Goal: Information Seeking & Learning: Learn about a topic

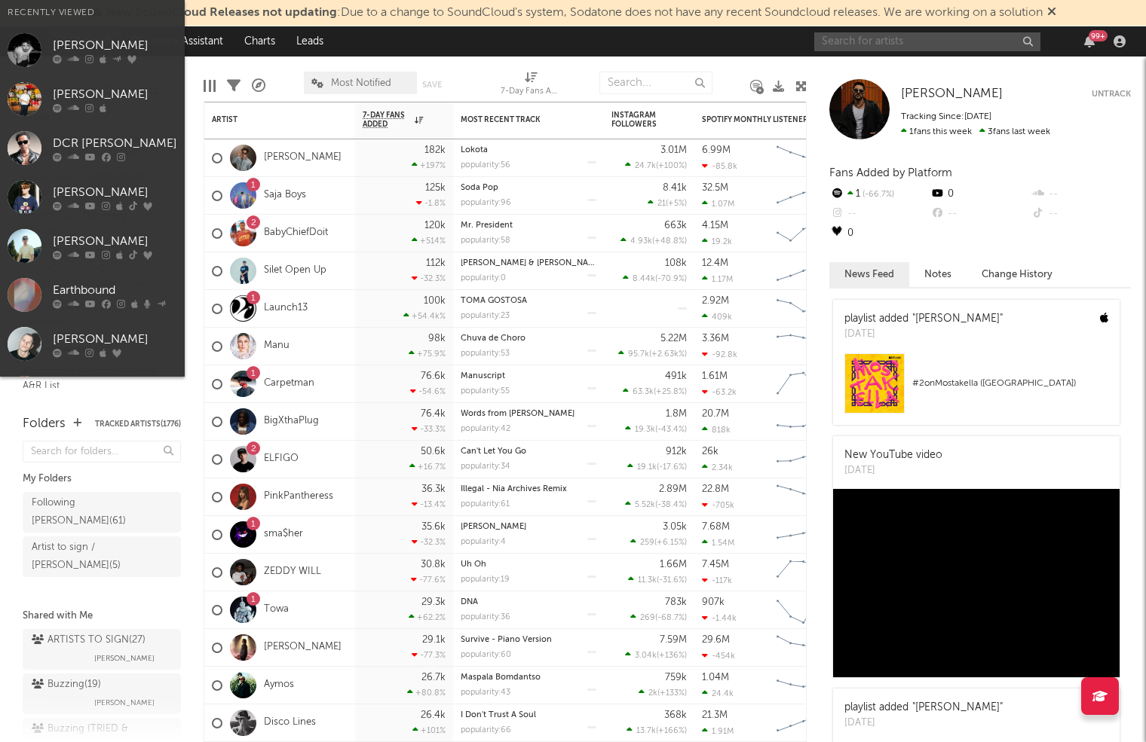
click at [893, 34] on input "text" at bounding box center [927, 41] width 226 height 19
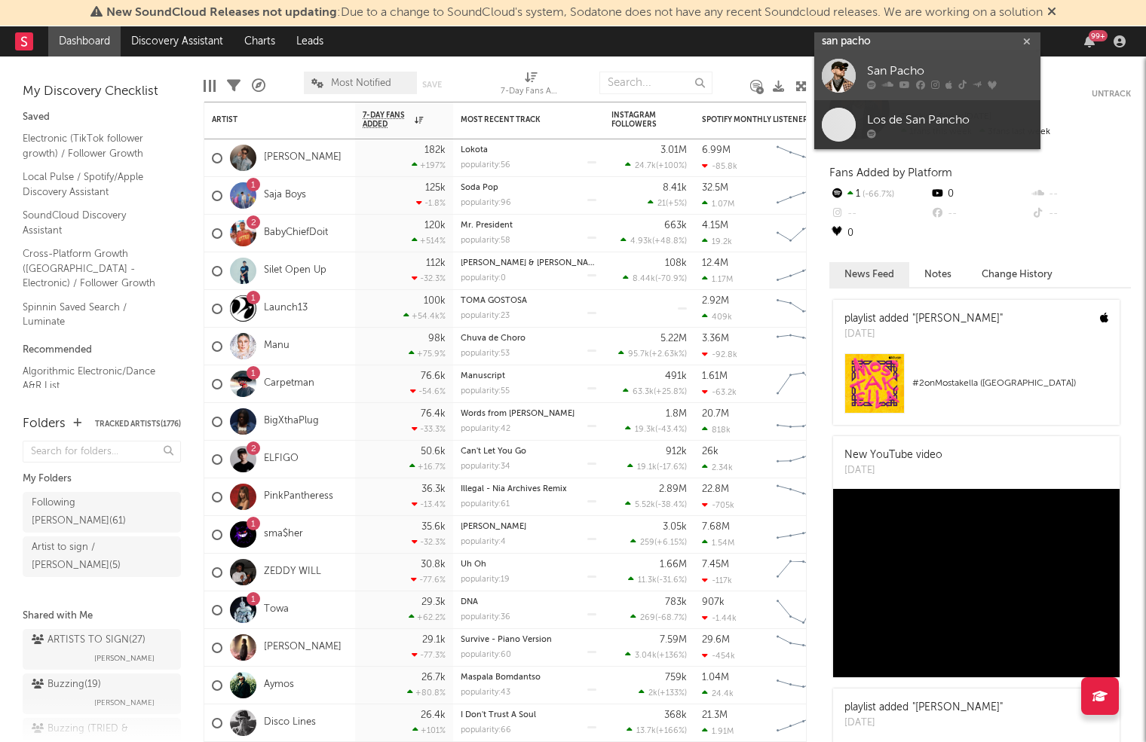
type input "san pacho"
click at [920, 63] on div "San Pacho" at bounding box center [950, 72] width 166 height 18
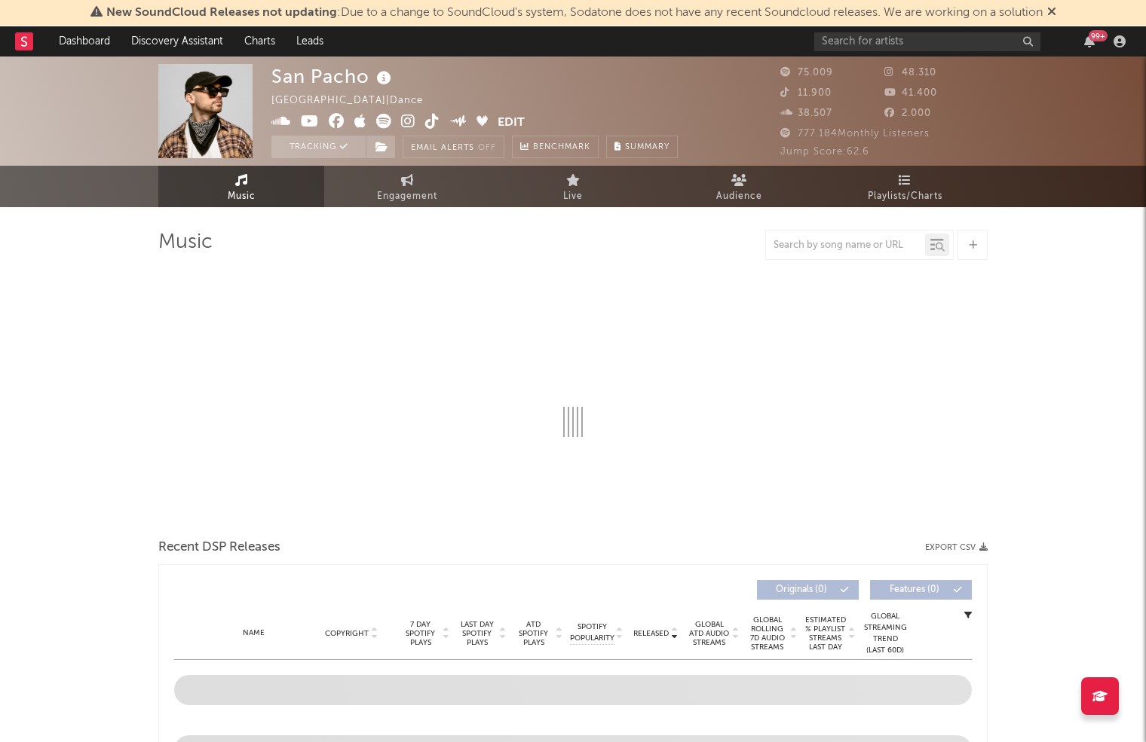
click at [378, 76] on icon at bounding box center [384, 78] width 22 height 21
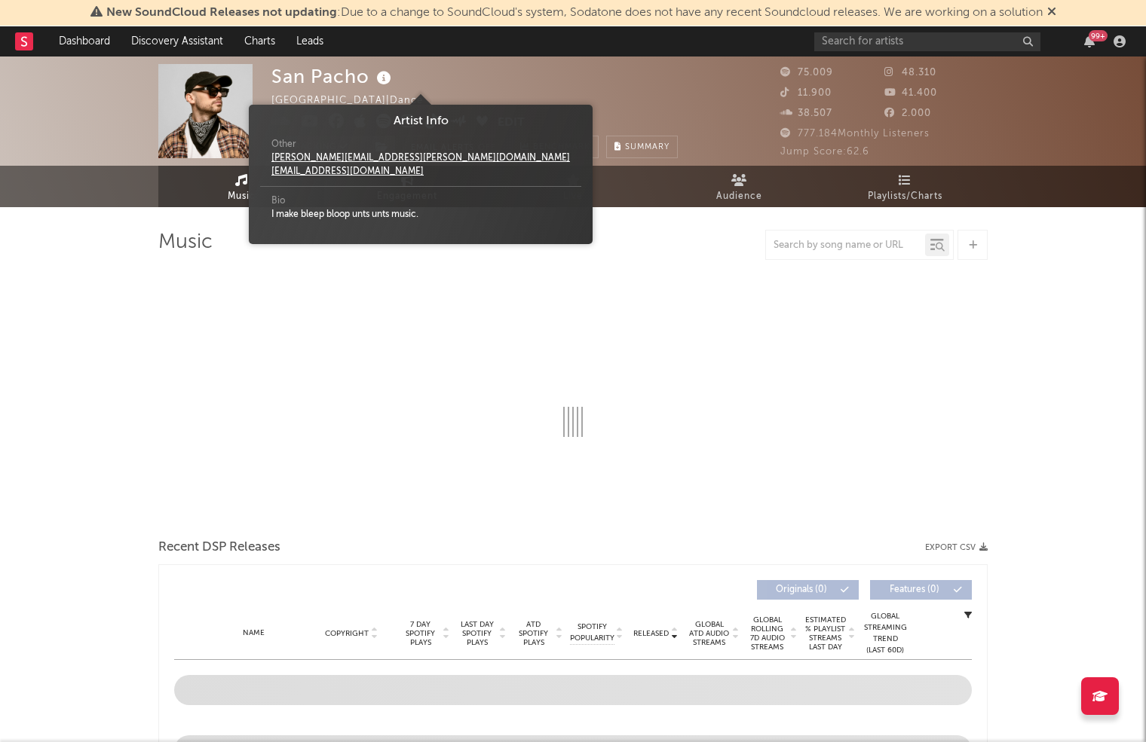
select select "6m"
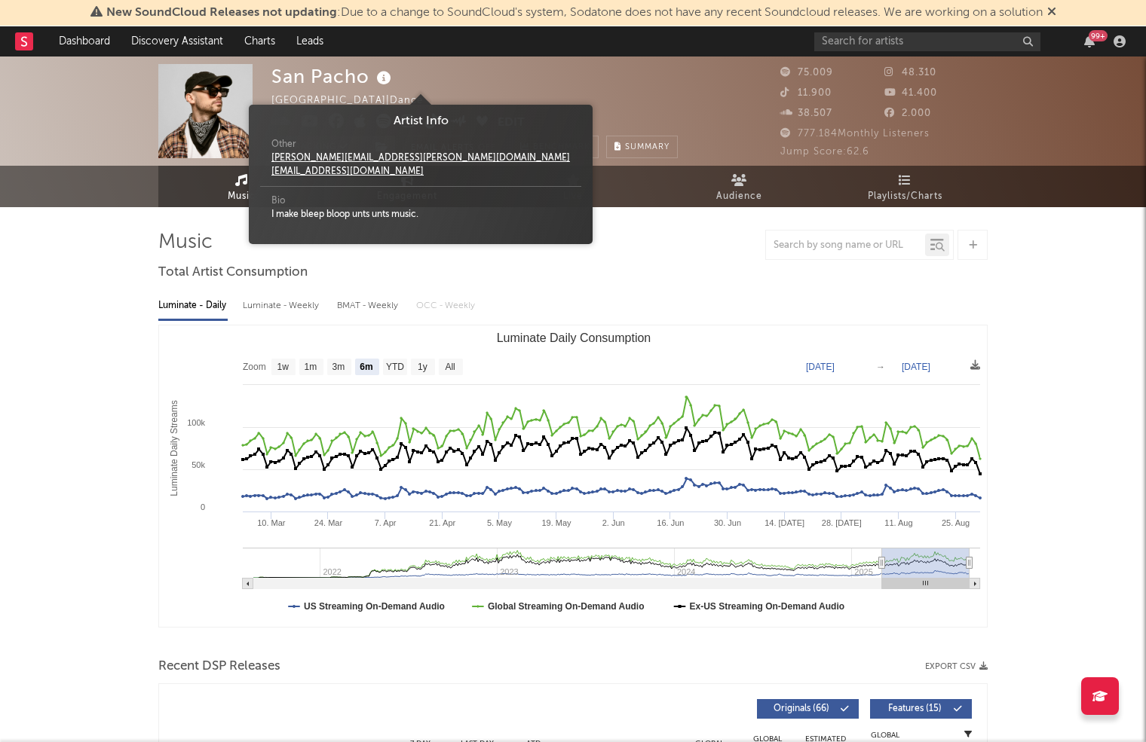
click at [400, 75] on div "San Pacho [GEOGRAPHIC_DATA] | Dance Edit Tracking Email Alerts Off Benchmark Su…" at bounding box center [474, 111] width 406 height 94
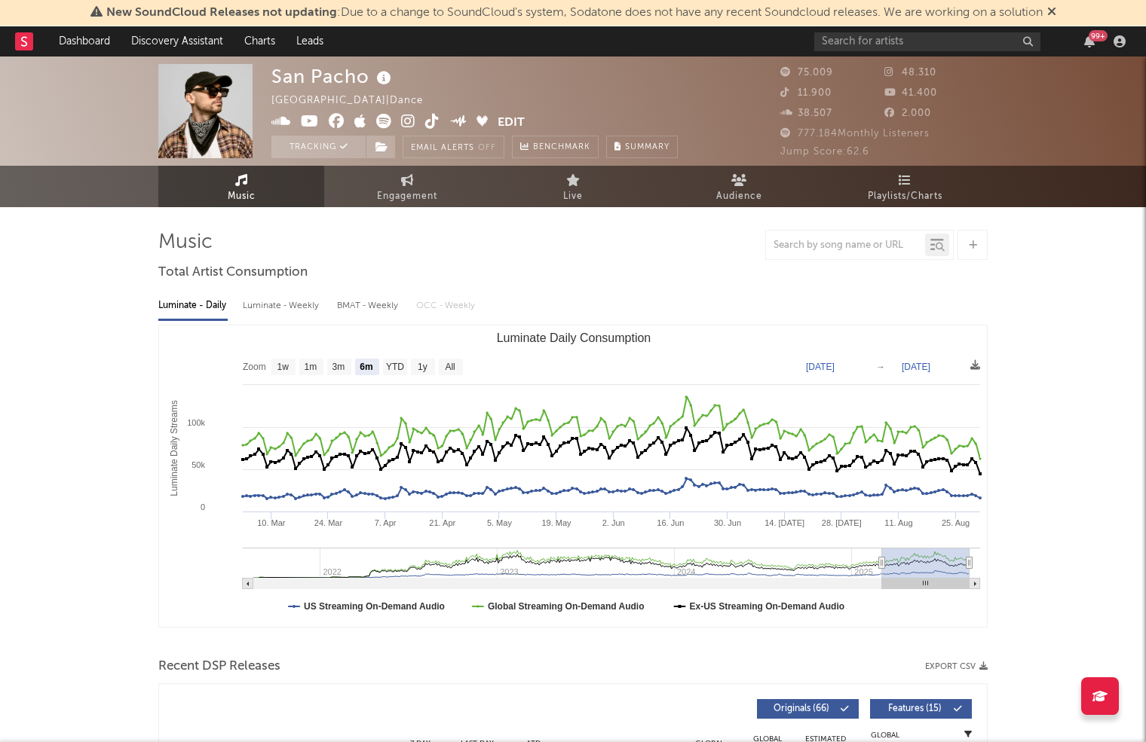
drag, startPoint x: 282, startPoint y: 126, endPoint x: 311, endPoint y: 126, distance: 28.6
click at [283, 126] on icon at bounding box center [281, 121] width 20 height 15
click at [406, 122] on icon at bounding box center [408, 121] width 14 height 15
click at [427, 5] on span "New SoundCloud Releases not updating : Due to a change to SoundCloud's system, …" at bounding box center [573, 13] width 966 height 18
click at [874, 38] on input "text" at bounding box center [927, 41] width 226 height 19
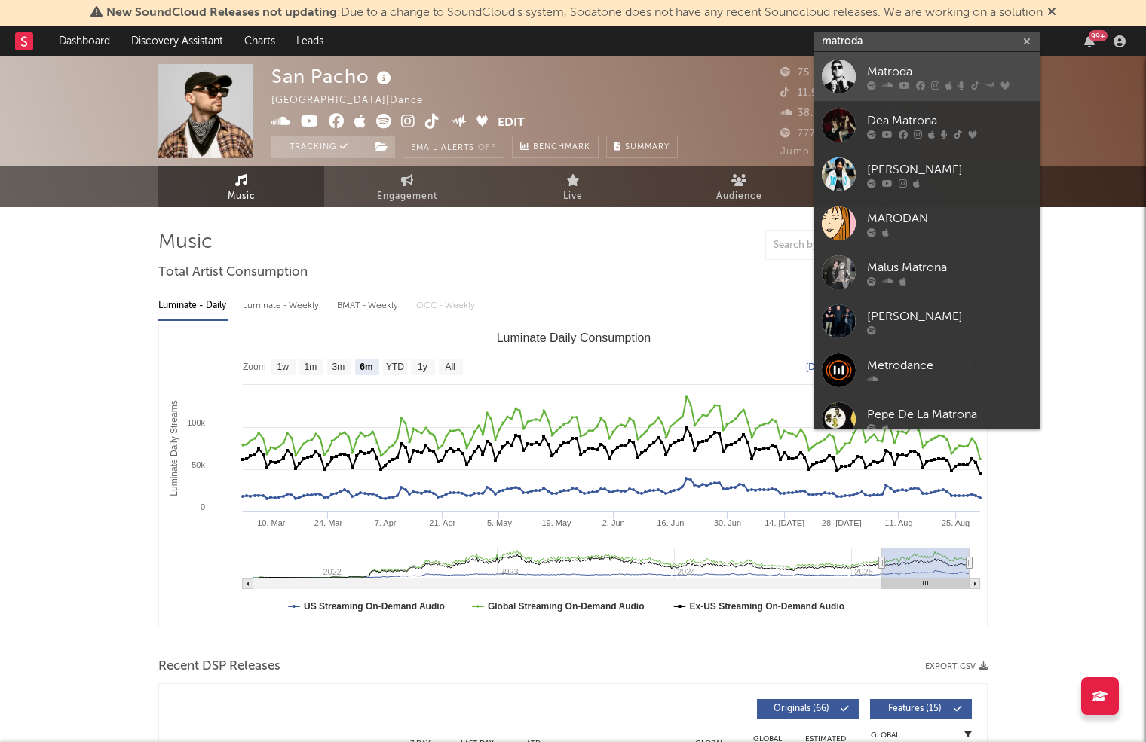
type input "matroda"
click at [883, 70] on div "Matroda" at bounding box center [950, 72] width 166 height 18
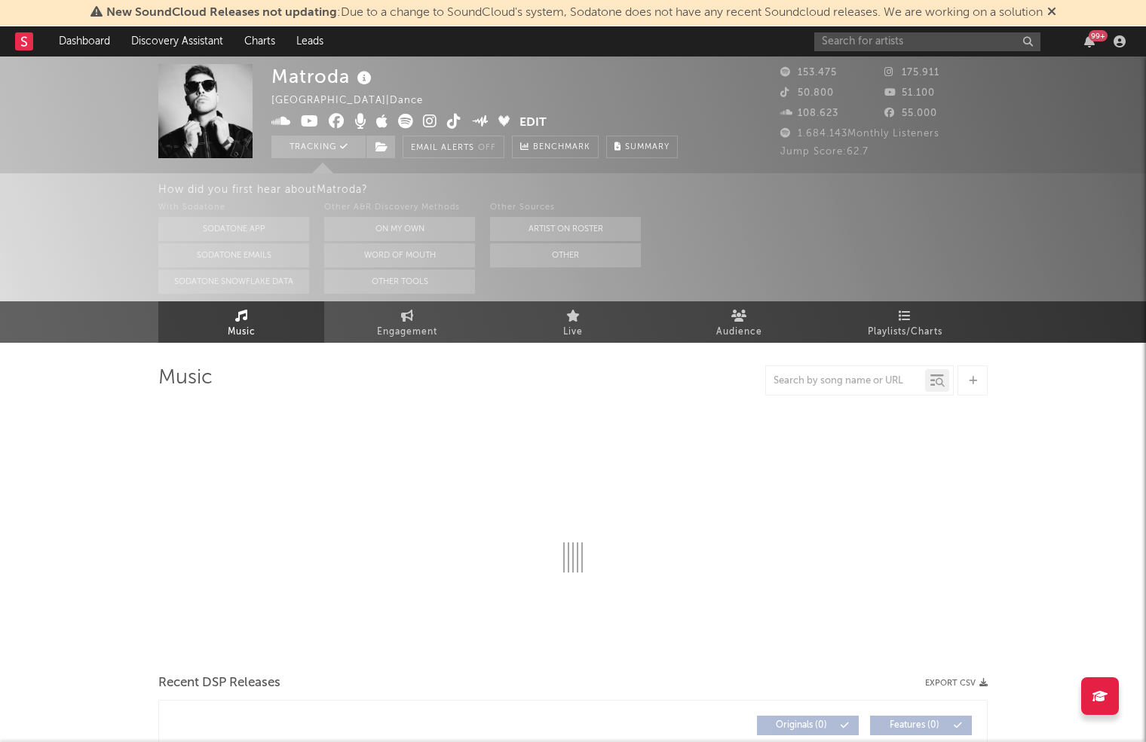
select select "6m"
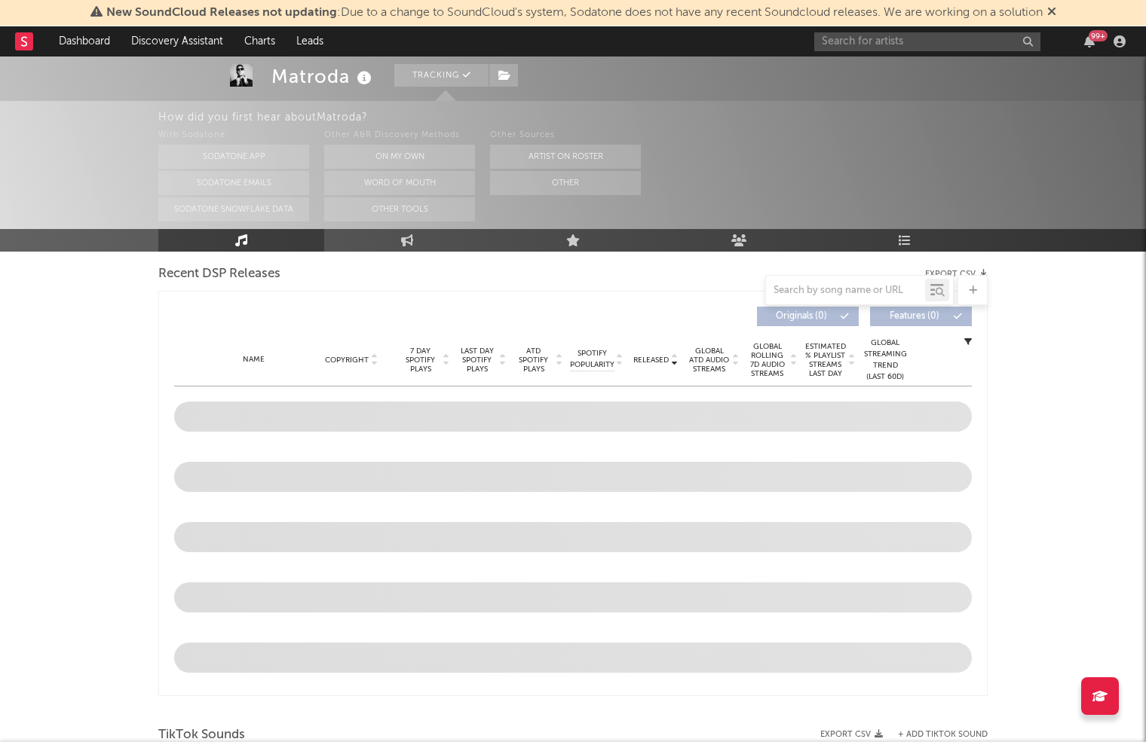
scroll to position [668, 0]
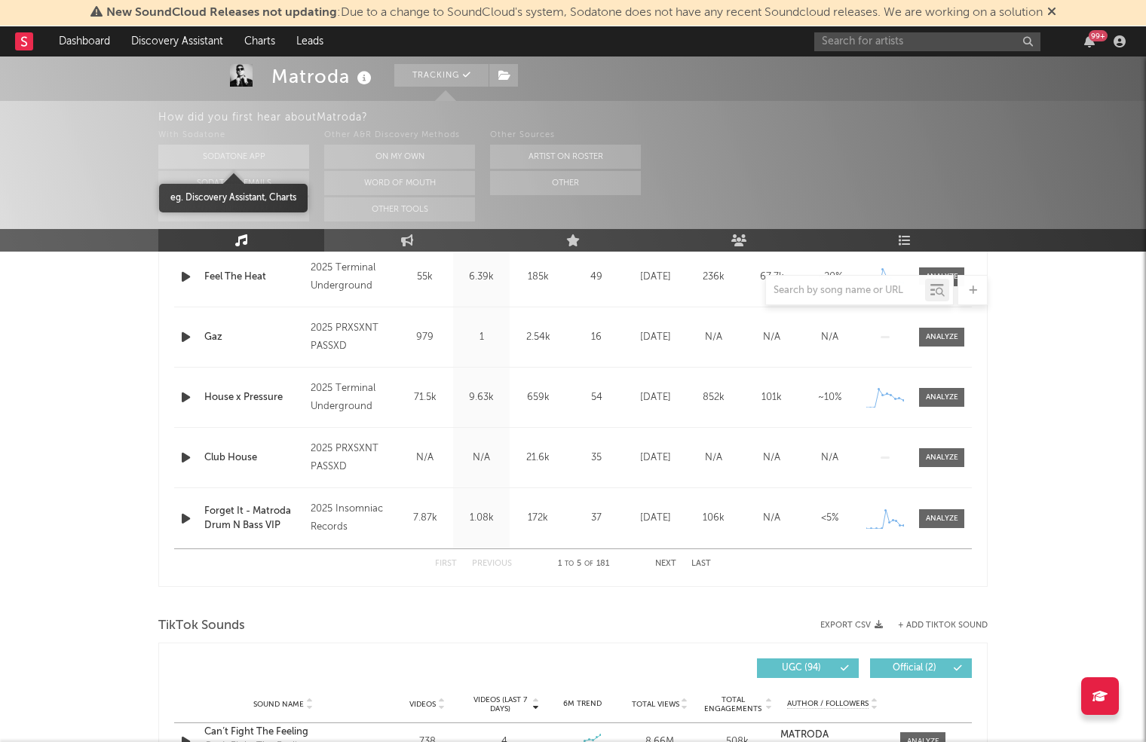
click at [268, 148] on button "Sodatone App" at bounding box center [233, 157] width 151 height 24
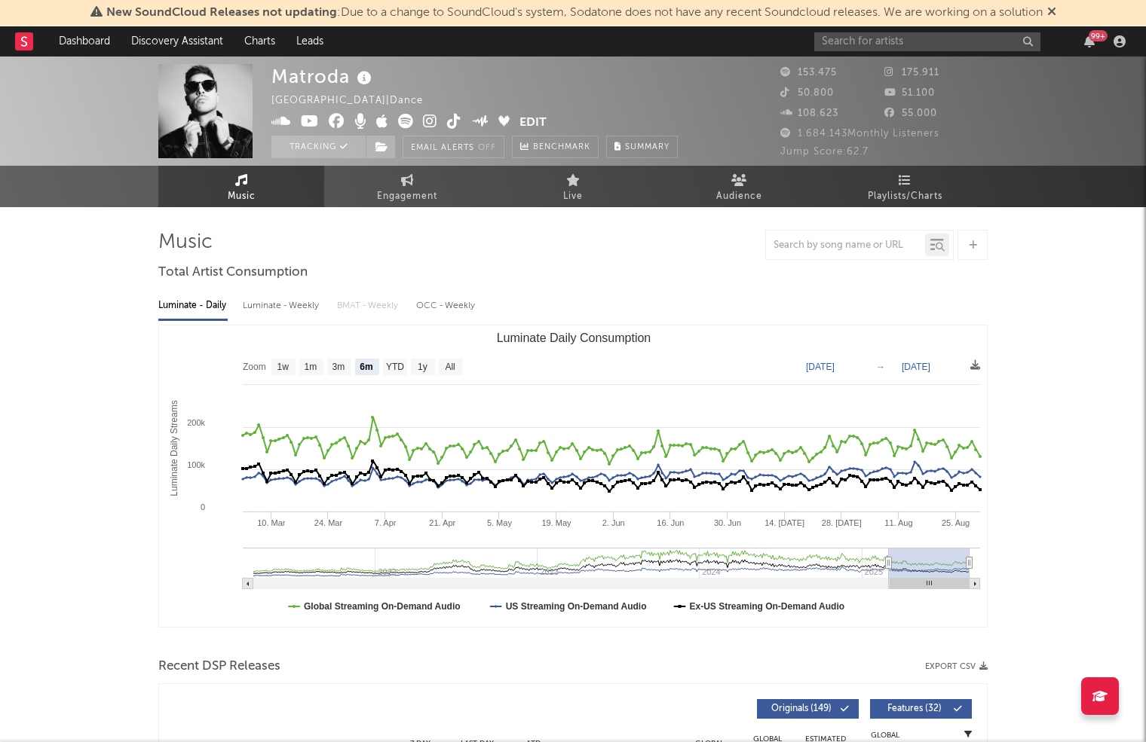
scroll to position [0, 0]
click at [430, 119] on icon at bounding box center [430, 121] width 14 height 15
click at [281, 125] on icon at bounding box center [281, 121] width 20 height 15
click at [873, 33] on input "text" at bounding box center [927, 41] width 226 height 19
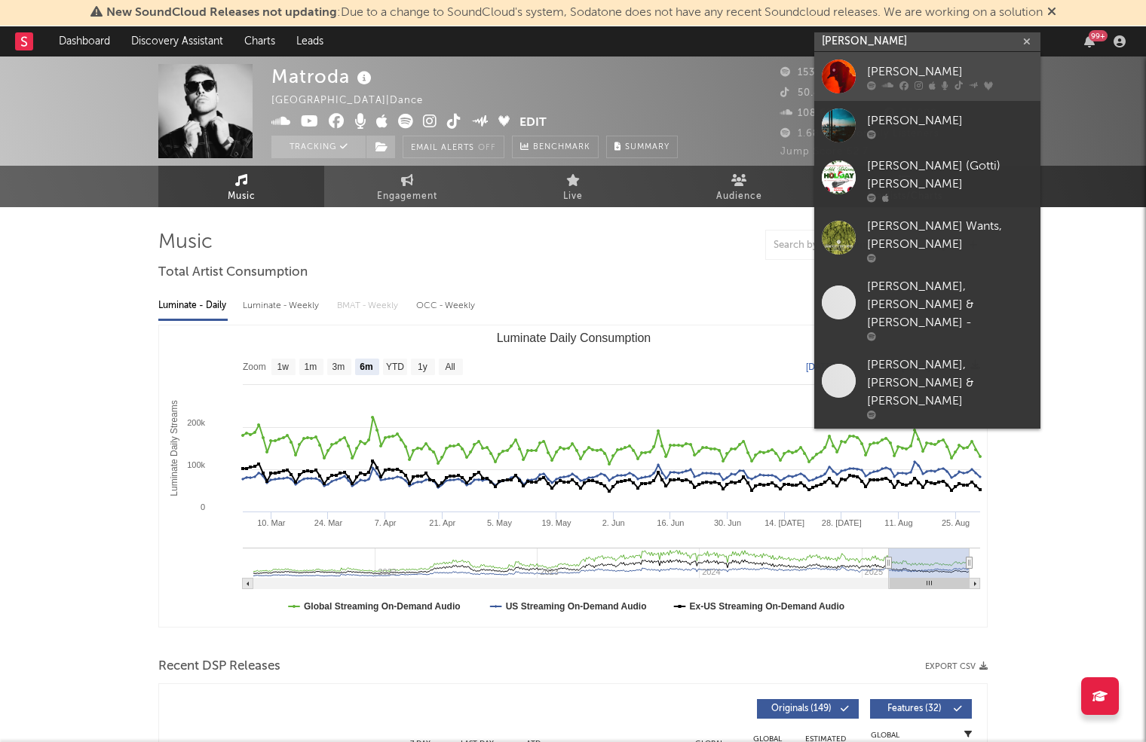
type input "[PERSON_NAME]"
click at [889, 75] on div "[PERSON_NAME]" at bounding box center [950, 72] width 166 height 18
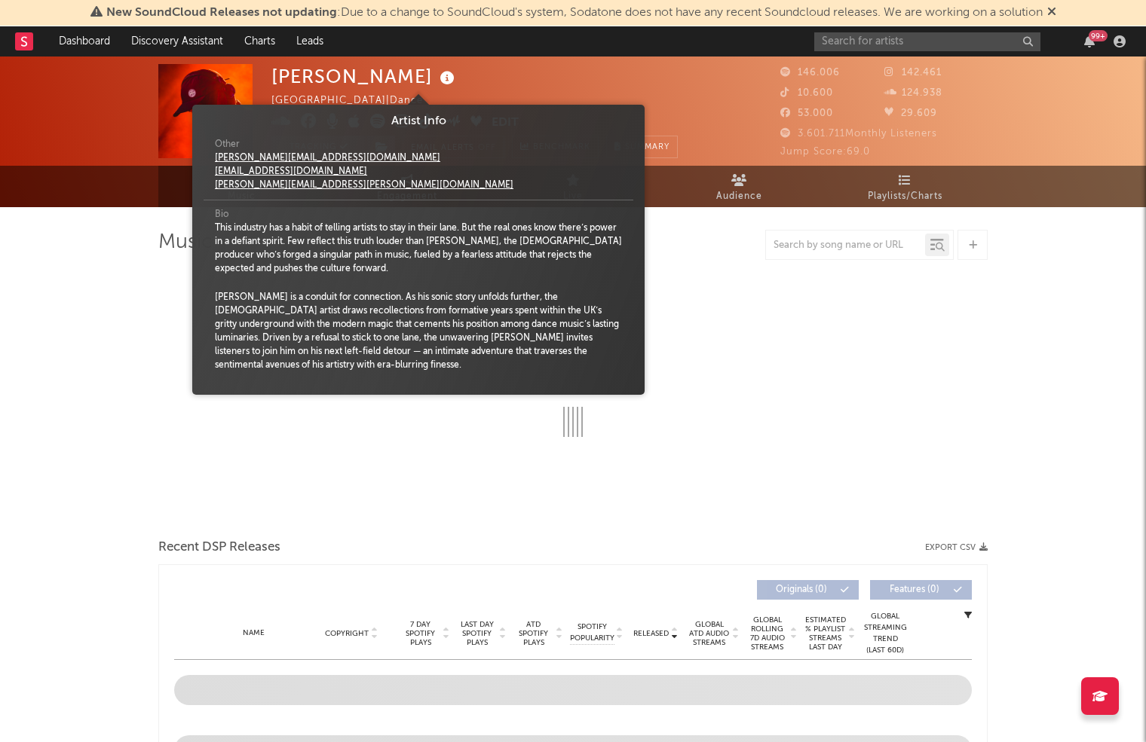
click at [436, 82] on icon at bounding box center [447, 78] width 22 height 21
select select "6m"
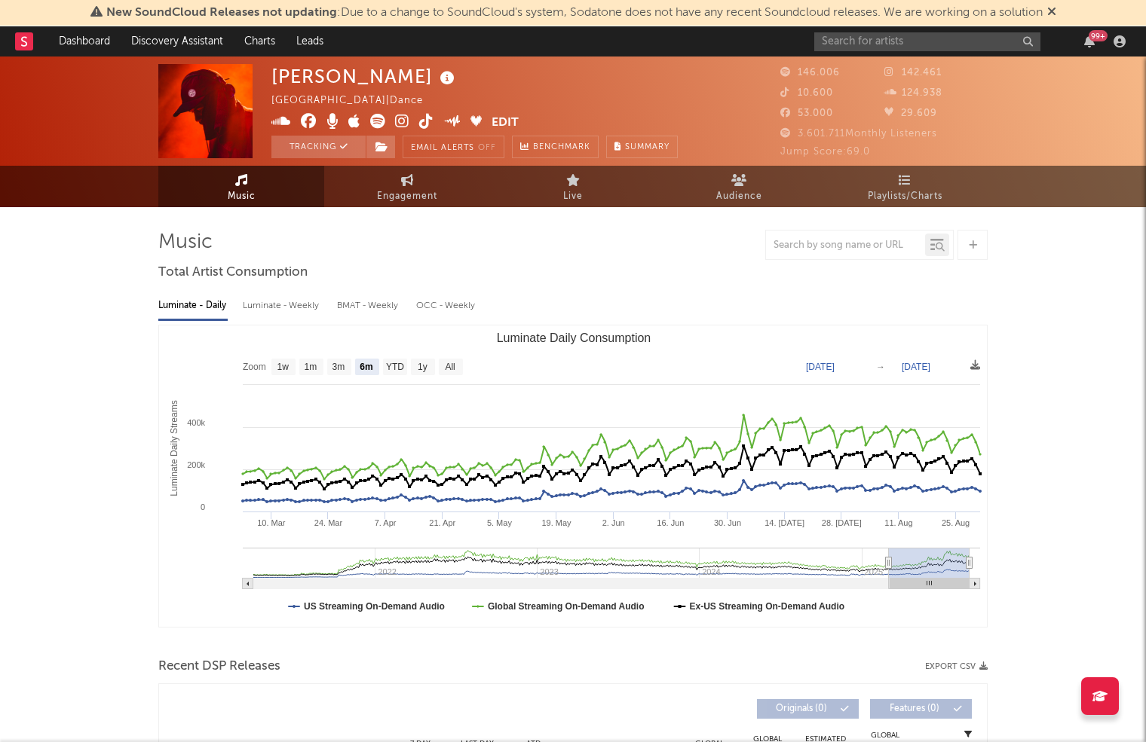
click at [436, 82] on icon at bounding box center [447, 78] width 22 height 21
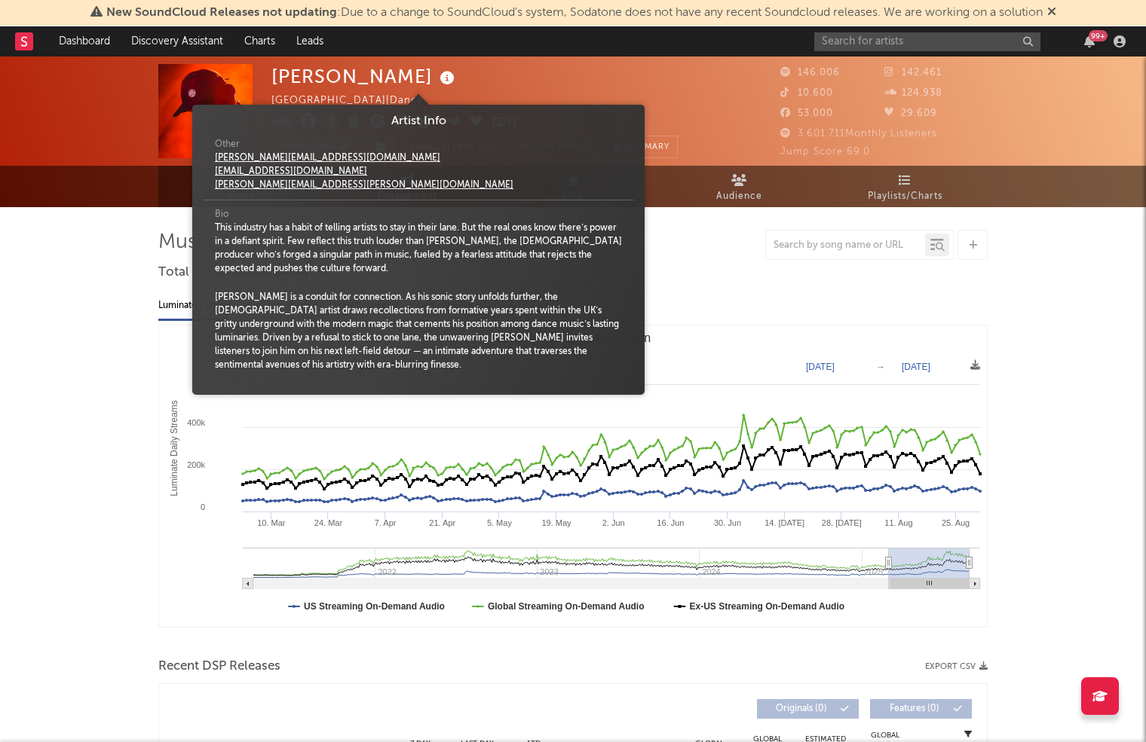
drag, startPoint x: 475, startPoint y: 72, endPoint x: 277, endPoint y: 72, distance: 198.3
click at [461, 74] on div "[PERSON_NAME] [GEOGRAPHIC_DATA] | Dance Edit Tracking Email Alerts Off Benchmar…" at bounding box center [474, 111] width 406 height 94
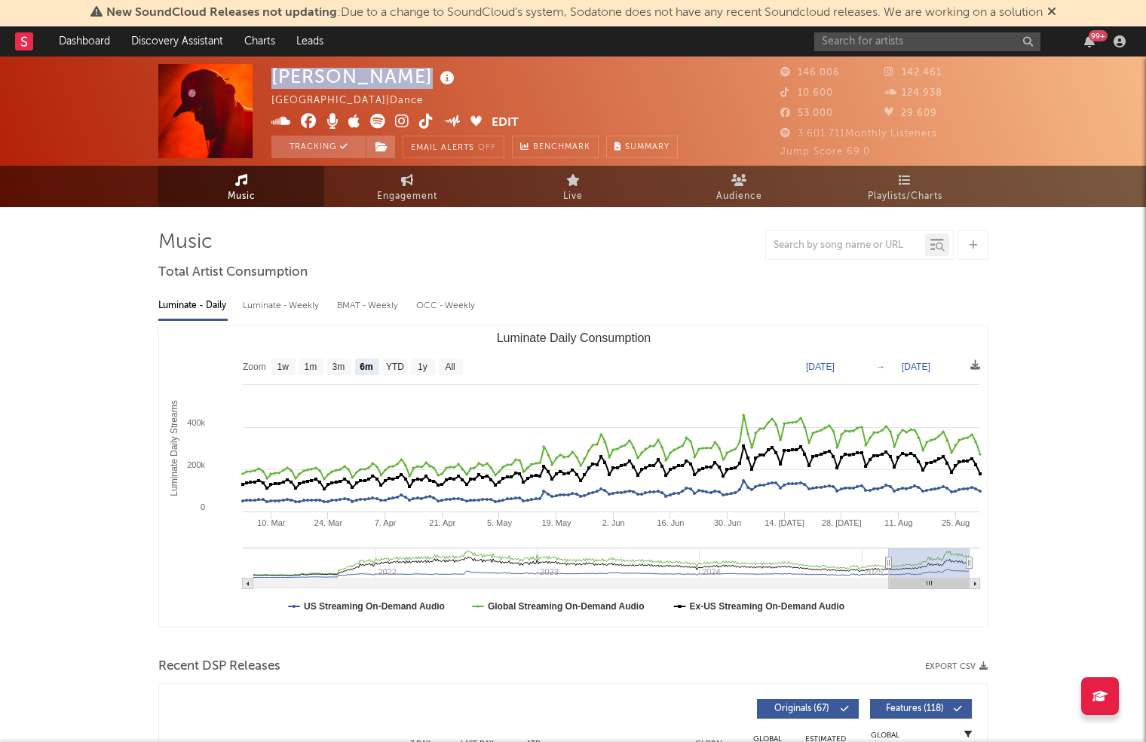
drag, startPoint x: 275, startPoint y: 75, endPoint x: 398, endPoint y: 74, distance: 122.9
click at [400, 73] on div "[PERSON_NAME] [GEOGRAPHIC_DATA] | Dance Edit Tracking Email Alerts Off Benchmar…" at bounding box center [573, 111] width 1146 height 109
copy div "[PERSON_NAME]"
